Goal: Task Accomplishment & Management: Use online tool/utility

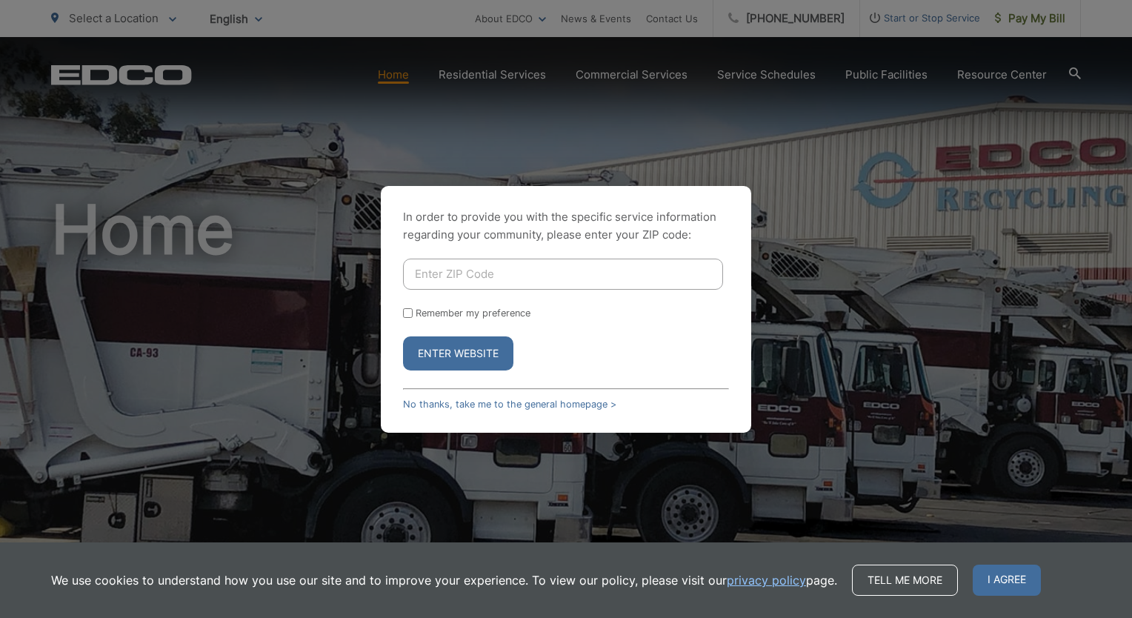
click at [473, 276] on input "Enter ZIP Code" at bounding box center [563, 274] width 320 height 31
type input "92064"
click at [462, 352] on button "Enter Website" at bounding box center [458, 353] width 110 height 34
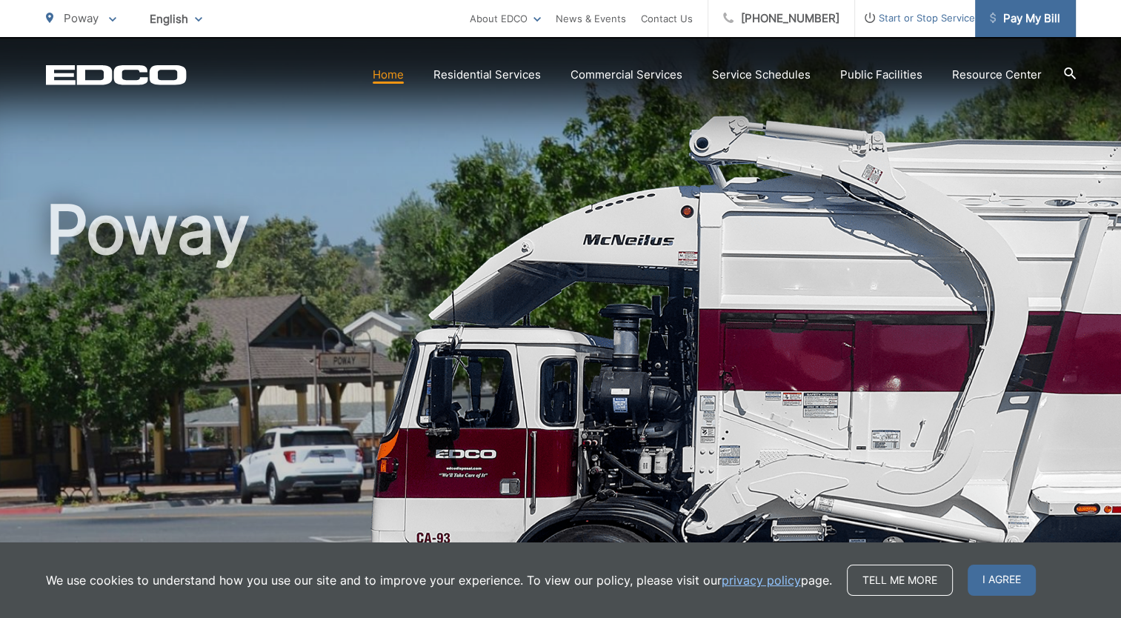
click at [1018, 19] on span "Pay My Bill" at bounding box center [1025, 19] width 70 height 18
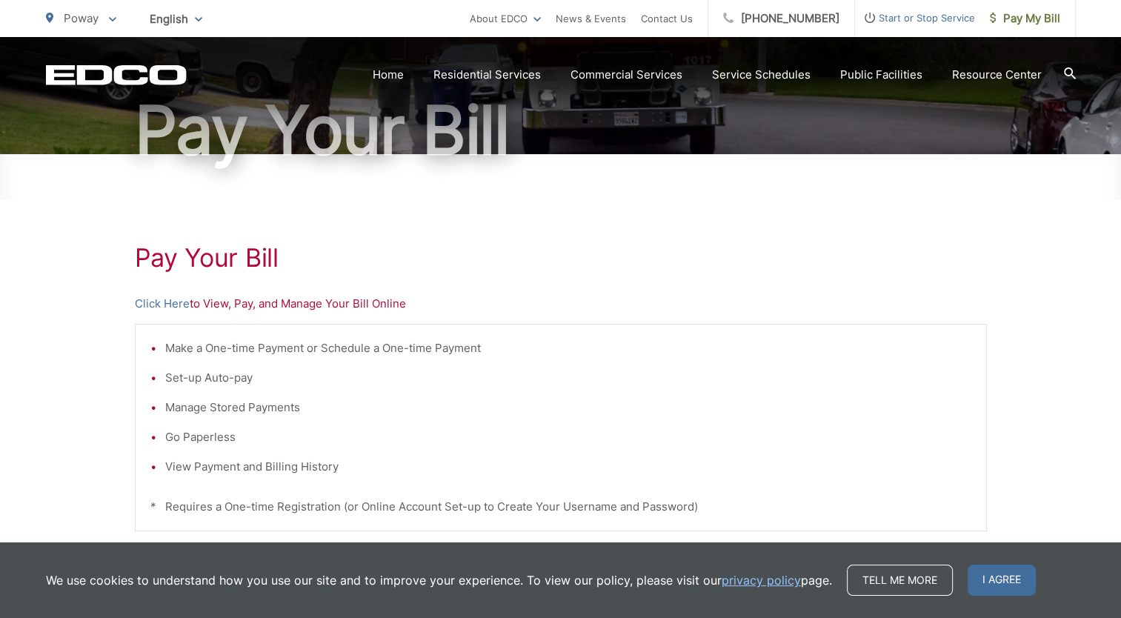
scroll to position [148, 0]
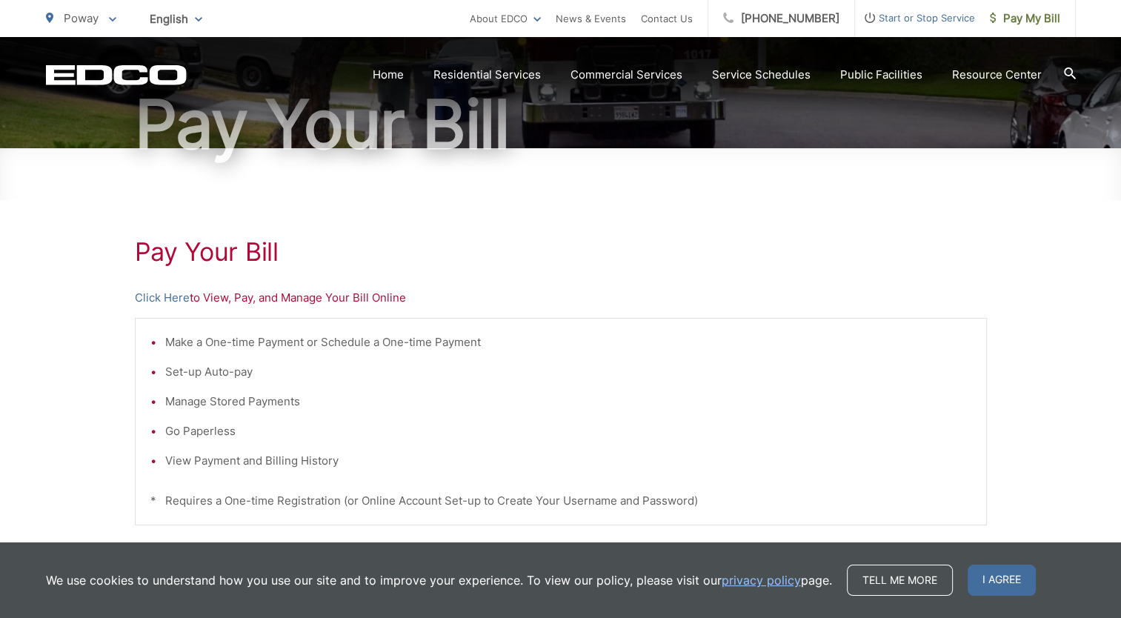
click at [205, 374] on li "Set-up Auto-pay" at bounding box center [568, 372] width 806 height 18
click at [171, 302] on link "Click Here" at bounding box center [162, 298] width 55 height 18
